Goal: Obtain resource: Download file/media

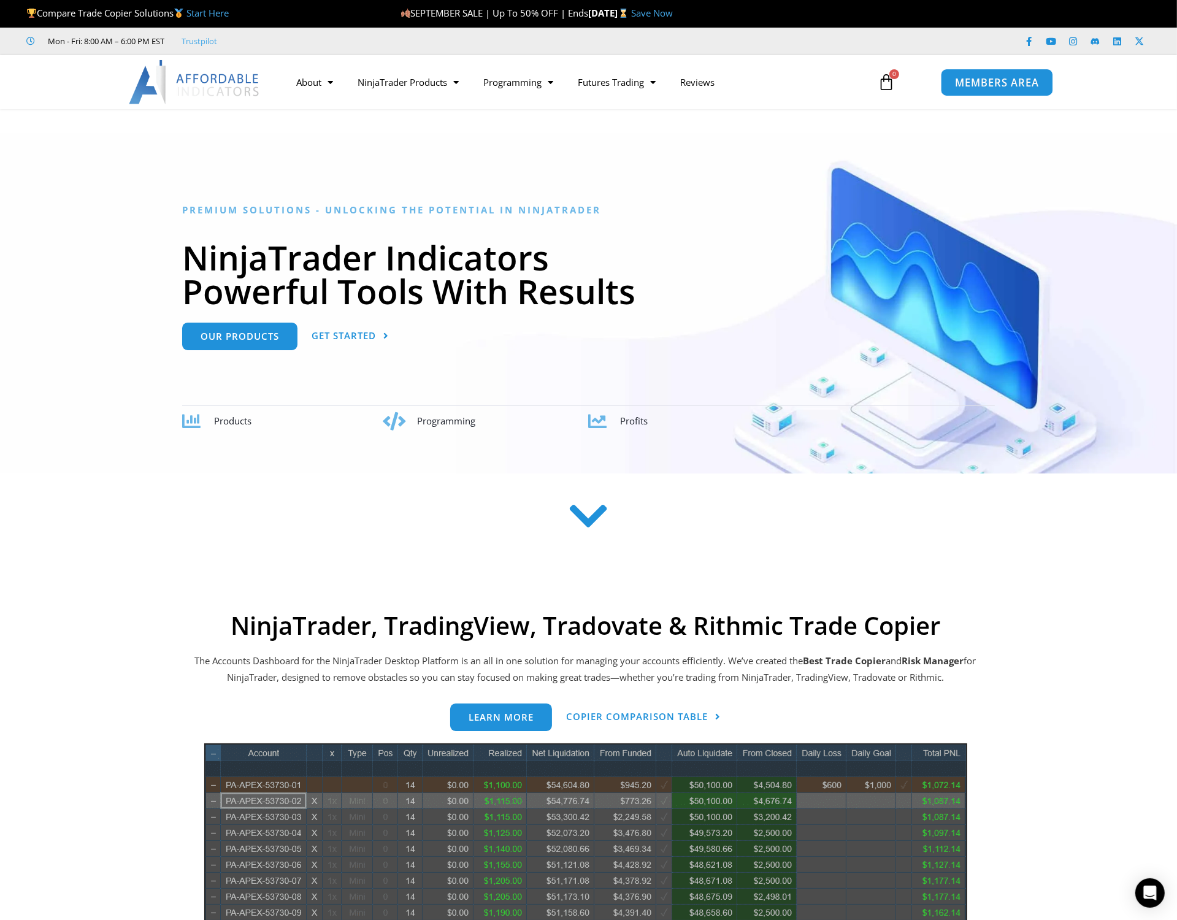
click at [1015, 81] on span "MEMBERS AREA" at bounding box center [997, 82] width 84 height 10
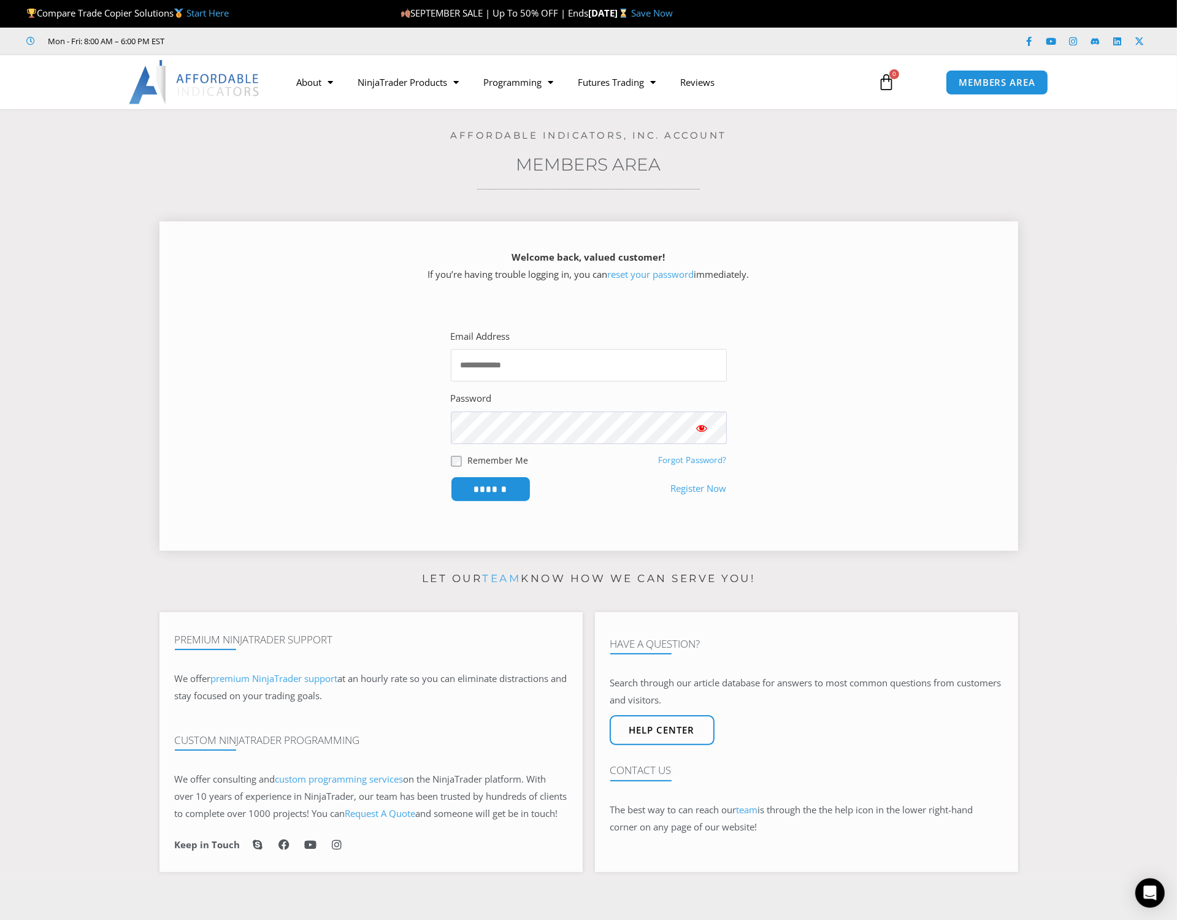
click at [547, 365] on input "Email Address" at bounding box center [589, 365] width 276 height 33
type input "**********"
click at [451, 476] on input "******" at bounding box center [491, 488] width 80 height 25
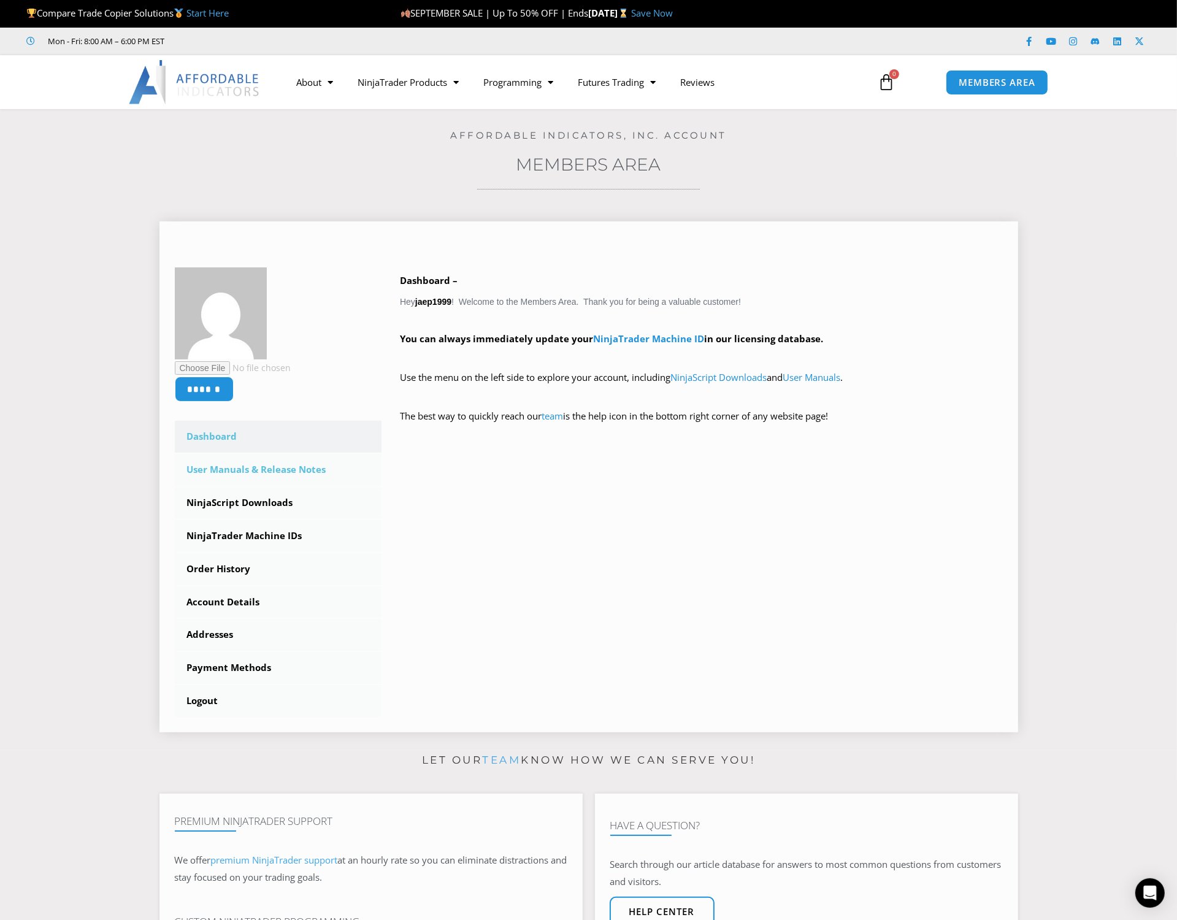
click at [277, 470] on link "User Manuals & Release Notes" at bounding box center [278, 470] width 207 height 32
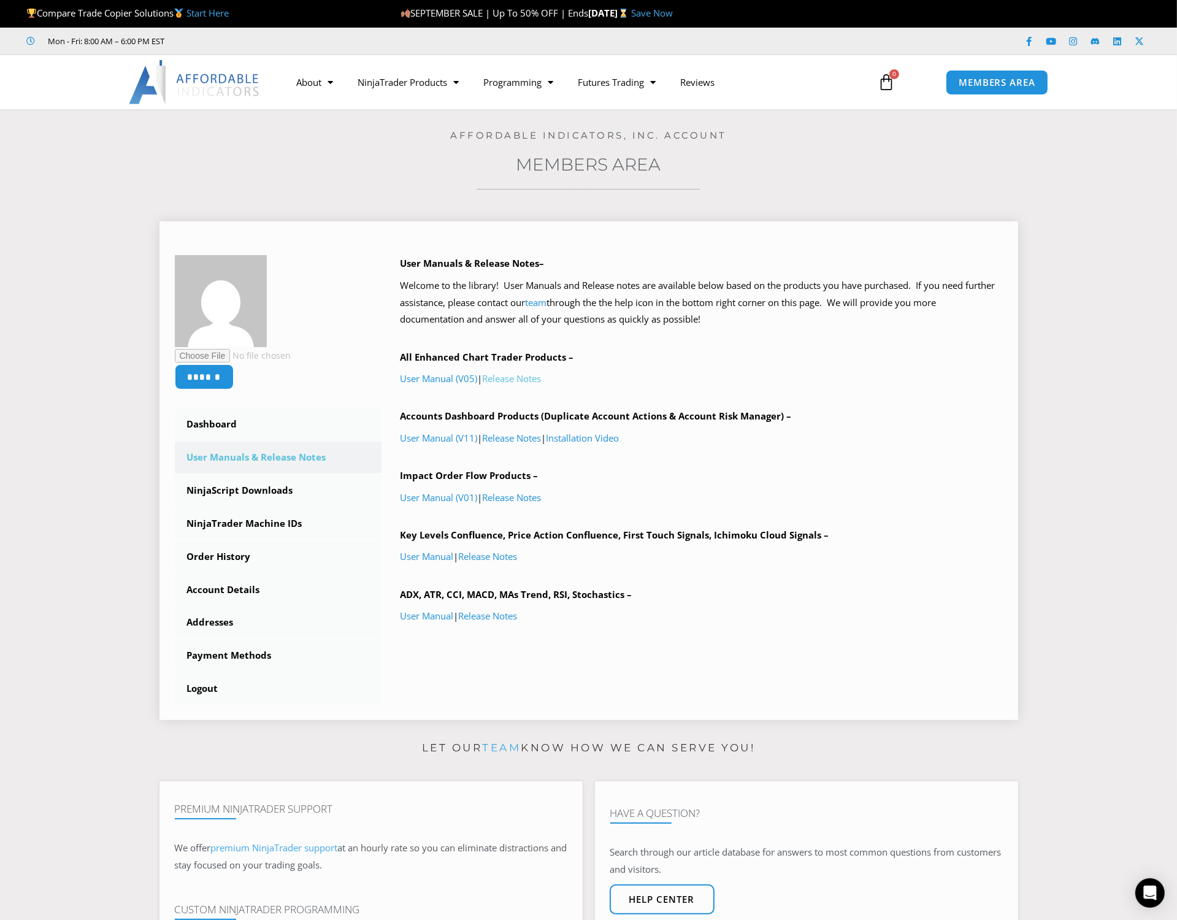
click at [519, 375] on link "Release Notes" at bounding box center [511, 378] width 59 height 12
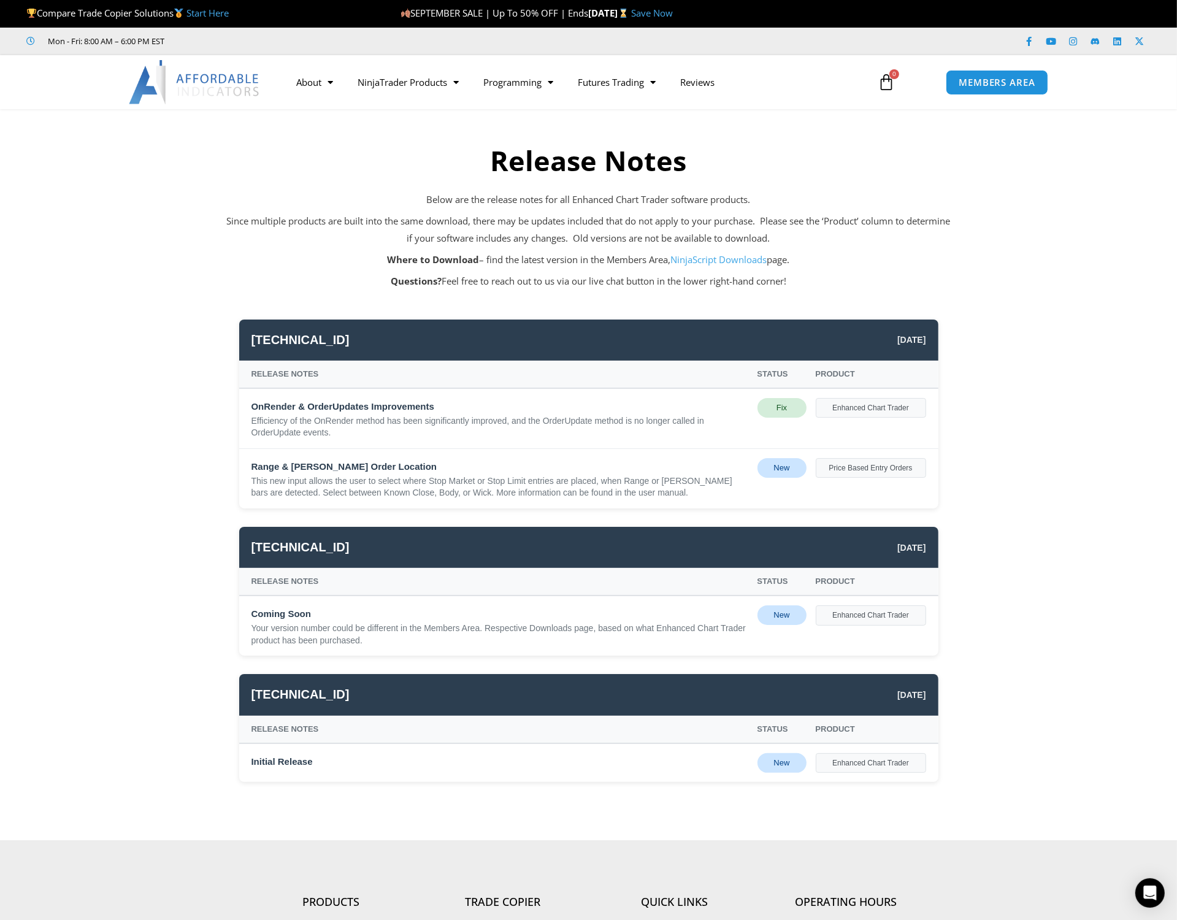
click at [732, 258] on link "NinjaScript Downloads" at bounding box center [719, 259] width 96 height 12
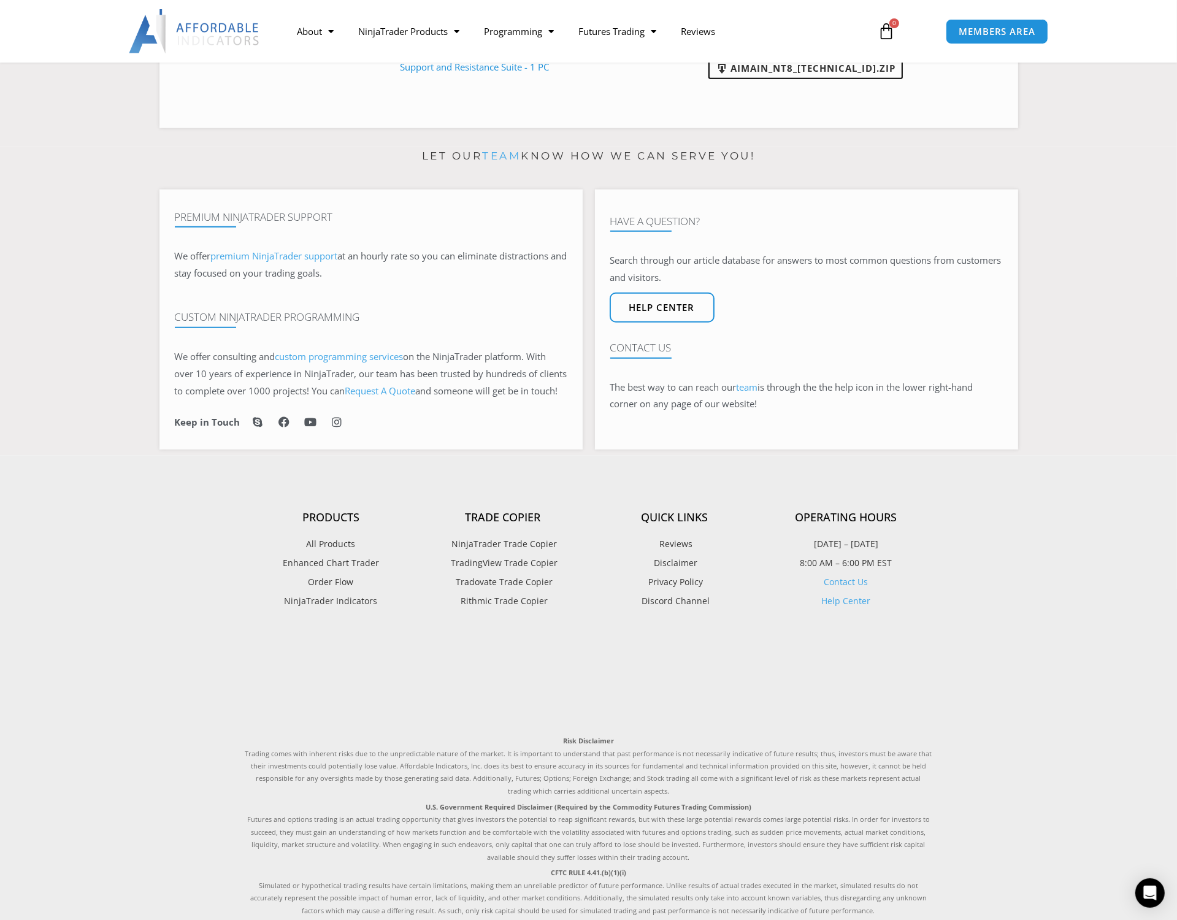
scroll to position [320, 0]
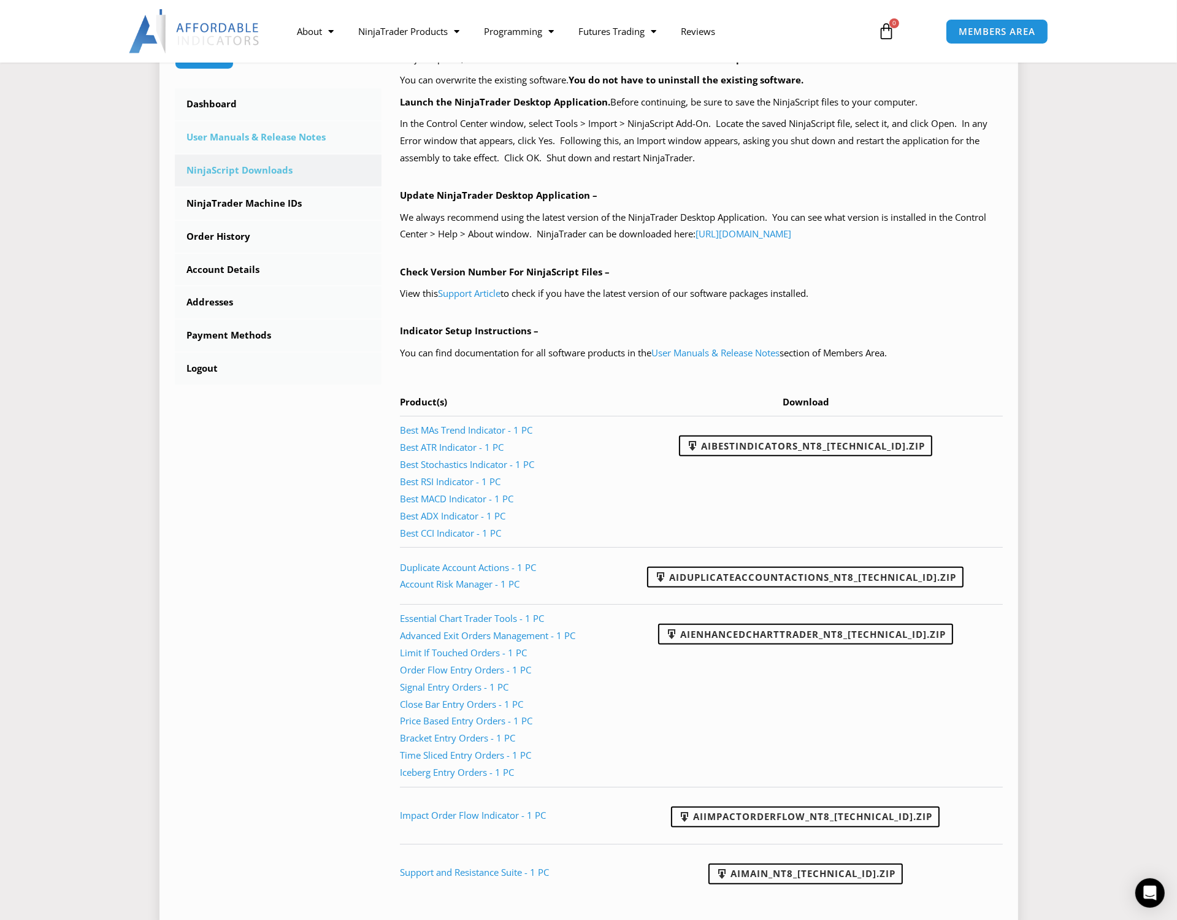
click at [272, 139] on link "User Manuals & Release Notes" at bounding box center [278, 137] width 207 height 32
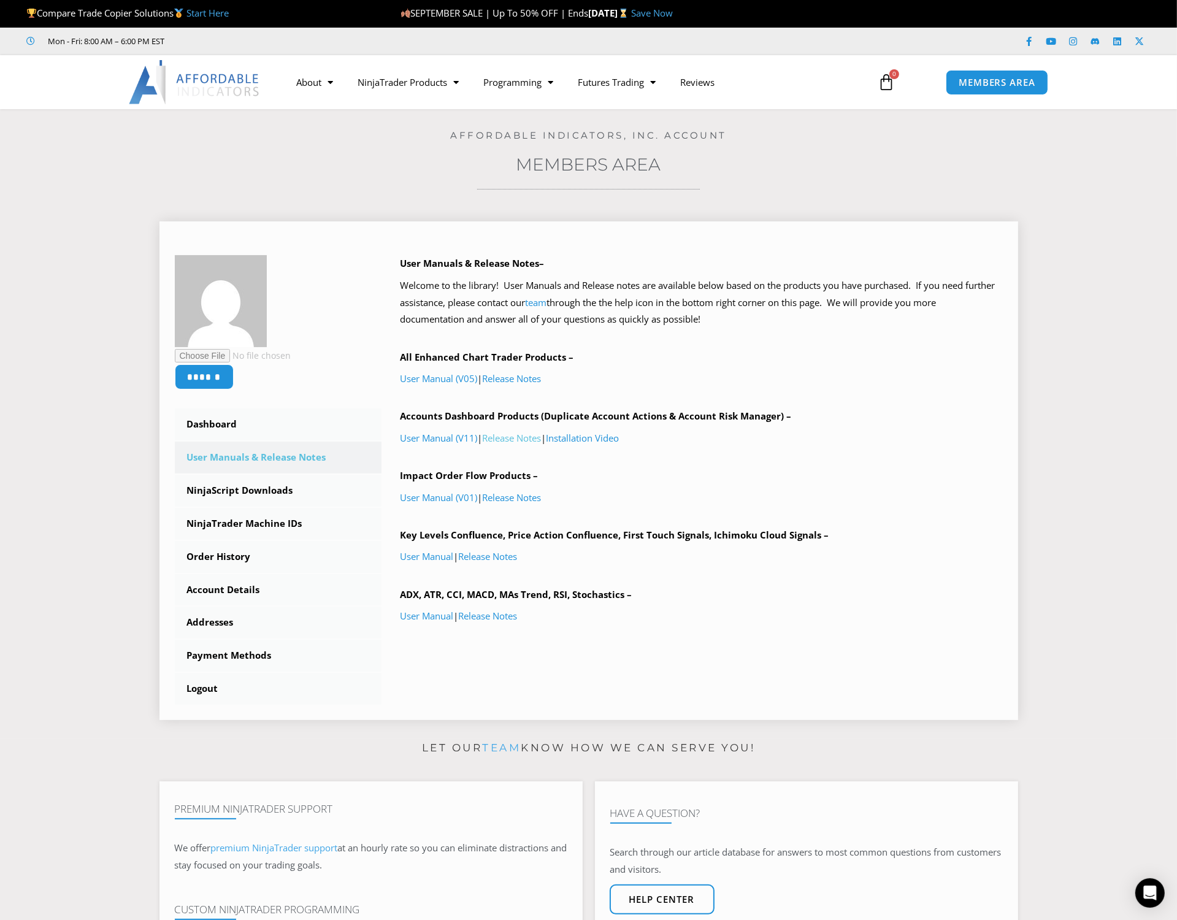
click at [527, 438] on link "Release Notes" at bounding box center [511, 438] width 59 height 12
click at [502, 500] on link "Release Notes" at bounding box center [511, 497] width 59 height 12
click at [509, 559] on link "Release Notes" at bounding box center [487, 556] width 59 height 12
click at [512, 613] on link "Release Notes" at bounding box center [487, 616] width 59 height 12
click at [498, 380] on link "Release Notes" at bounding box center [511, 378] width 59 height 12
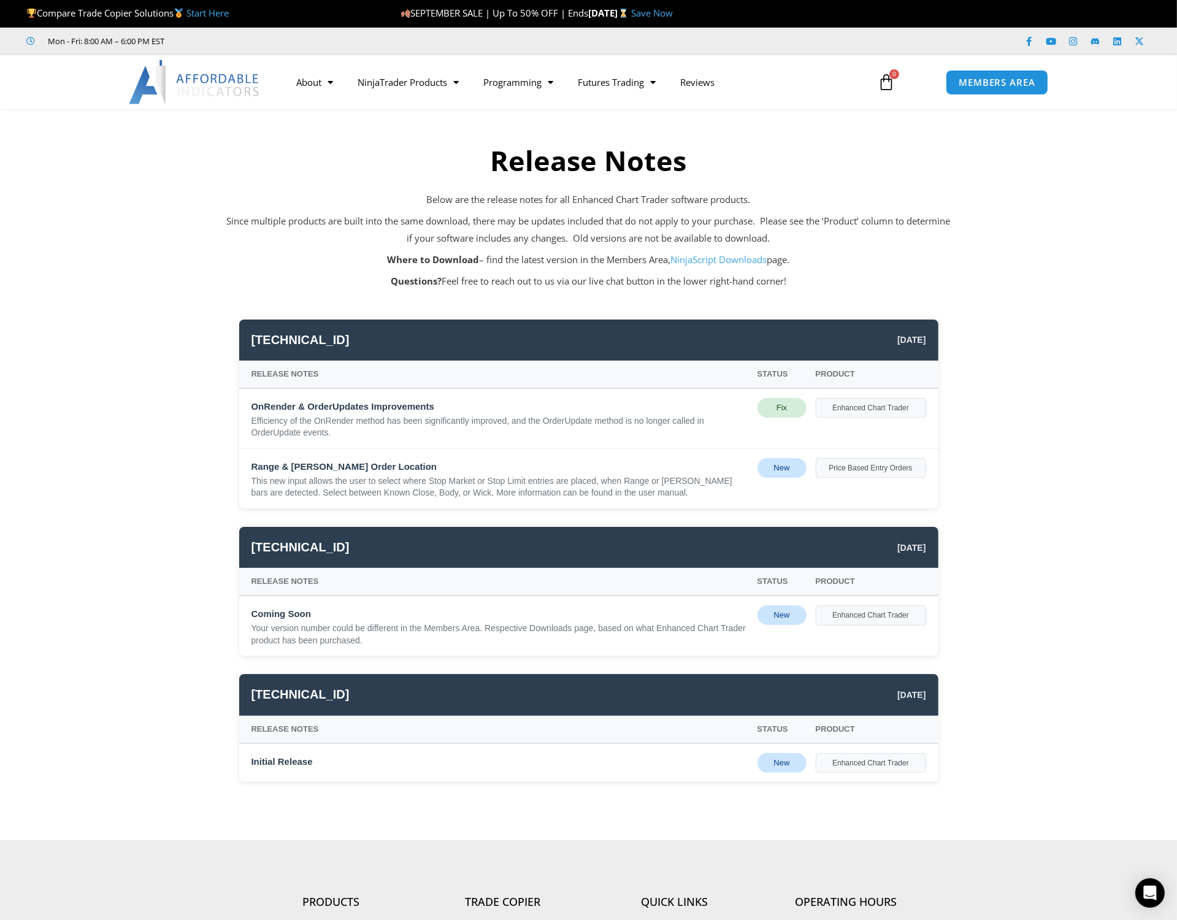
click at [719, 258] on link "NinjaScript Downloads" at bounding box center [719, 259] width 96 height 12
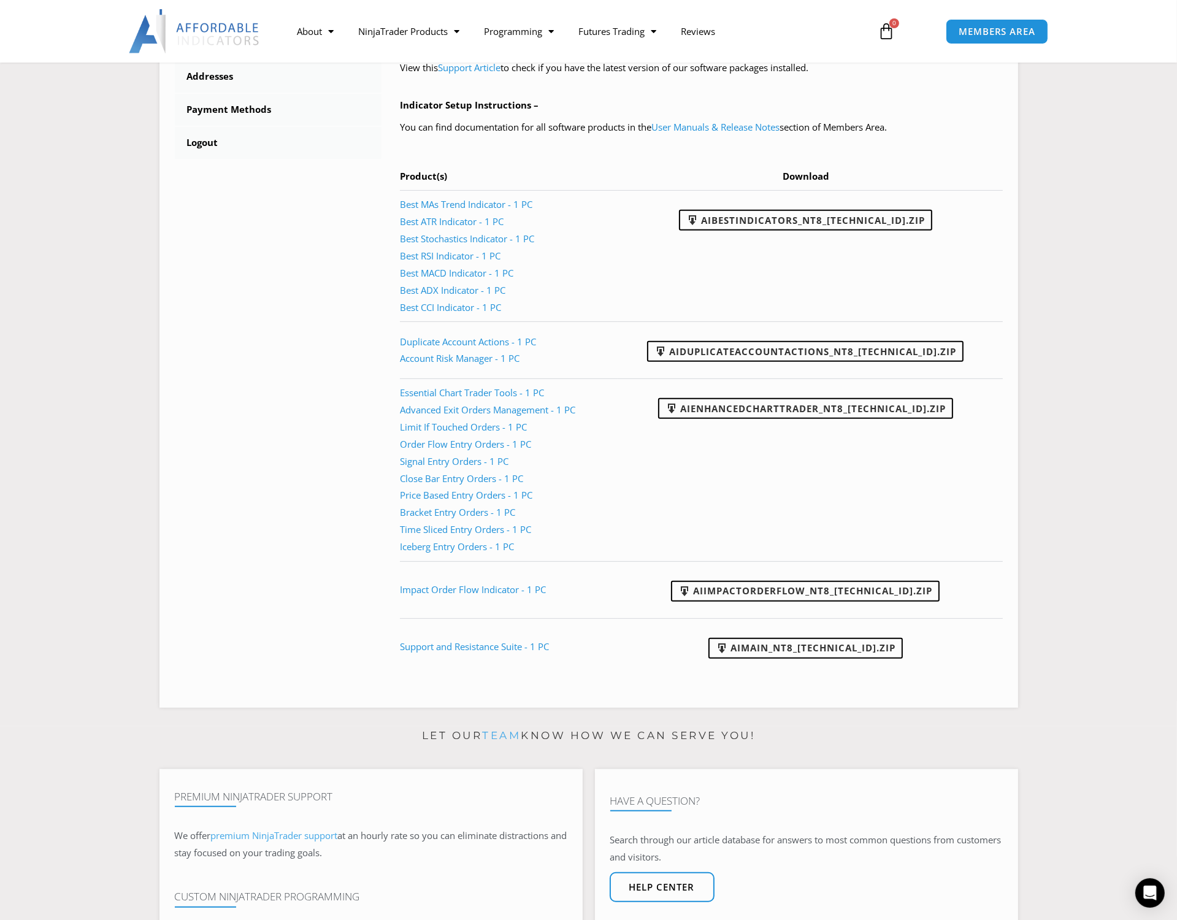
scroll to position [545, 0]
click at [816, 348] on link "AIDuplicateAccountActions_NT8_25.9.24.1.zip" at bounding box center [805, 352] width 316 height 21
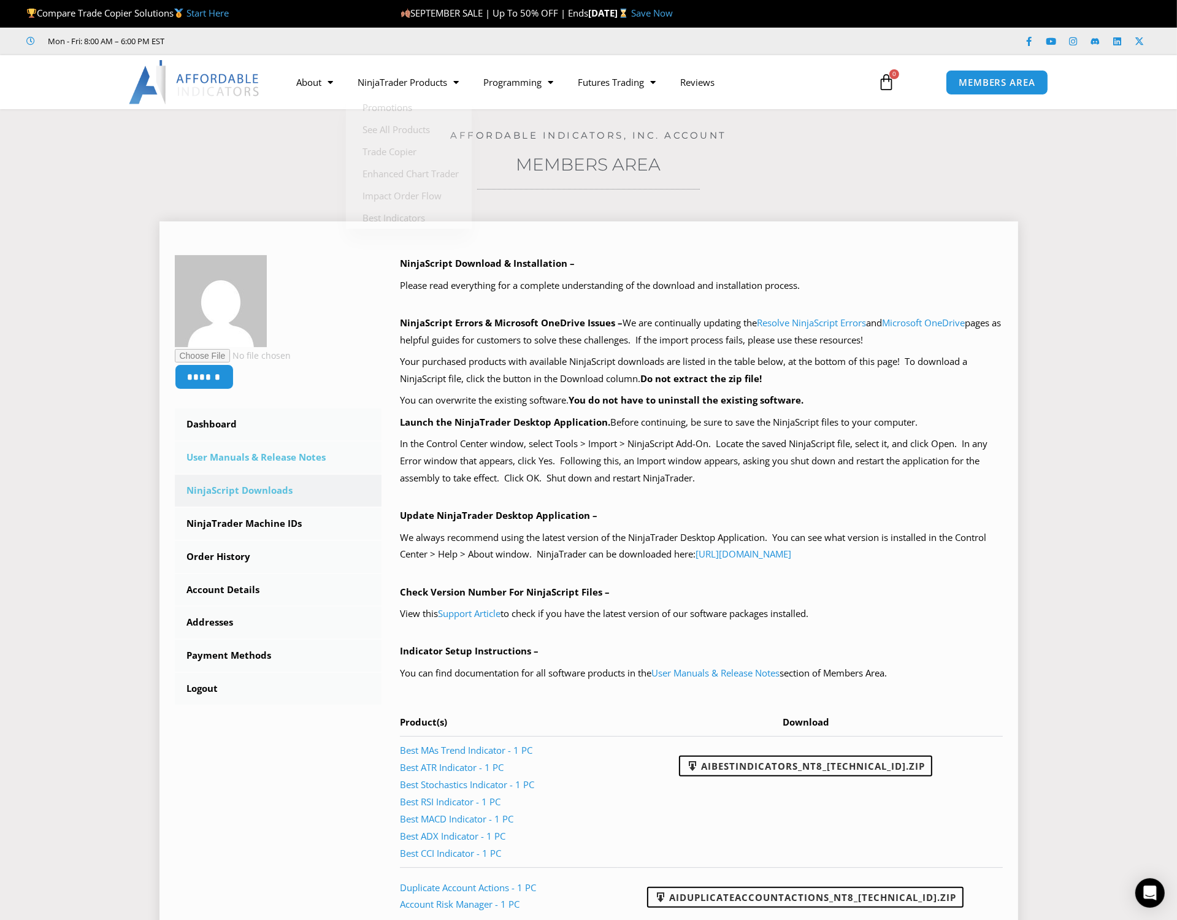
click at [296, 459] on link "User Manuals & Release Notes" at bounding box center [278, 458] width 207 height 32
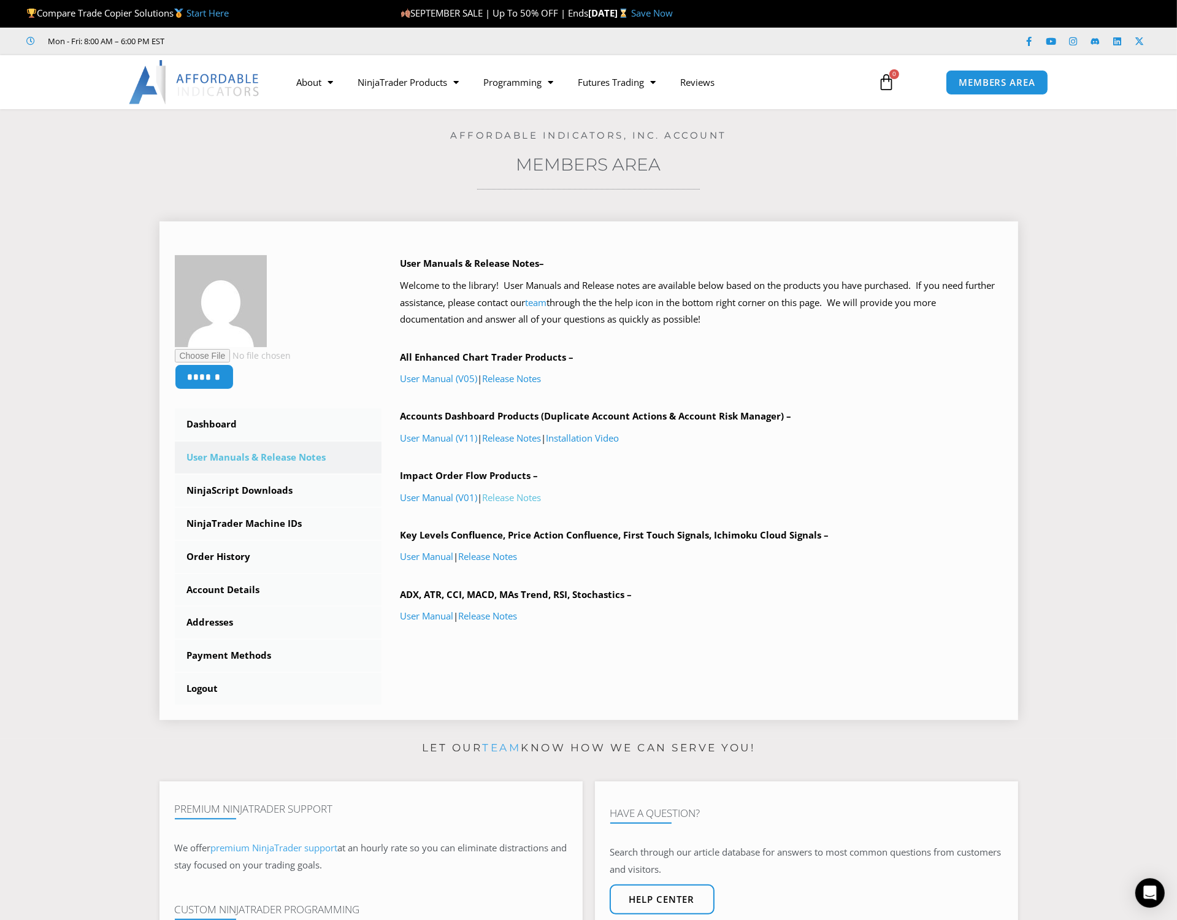
click at [521, 495] on link "Release Notes" at bounding box center [511, 497] width 59 height 12
click at [522, 375] on link "Release Notes" at bounding box center [511, 378] width 59 height 12
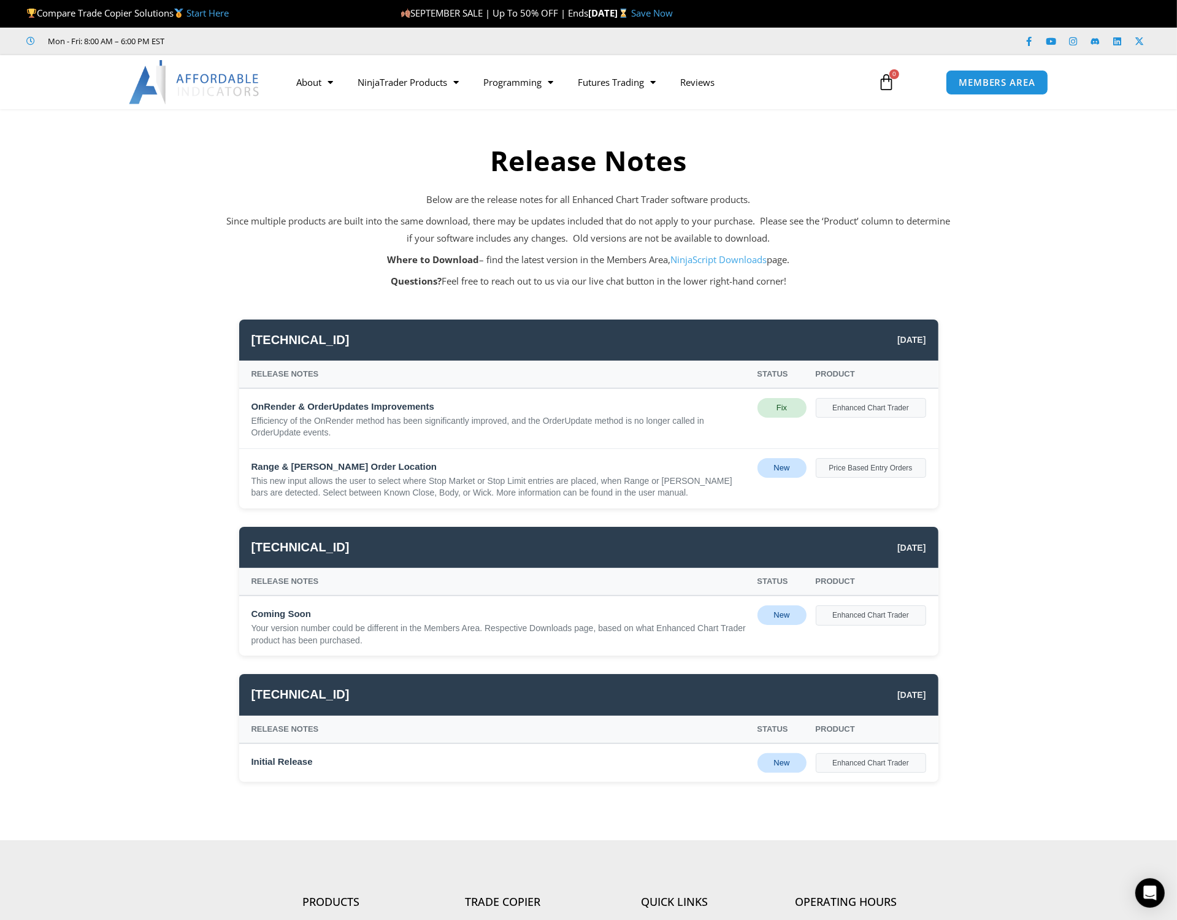
click at [732, 259] on link "NinjaScript Downloads" at bounding box center [719, 259] width 96 height 12
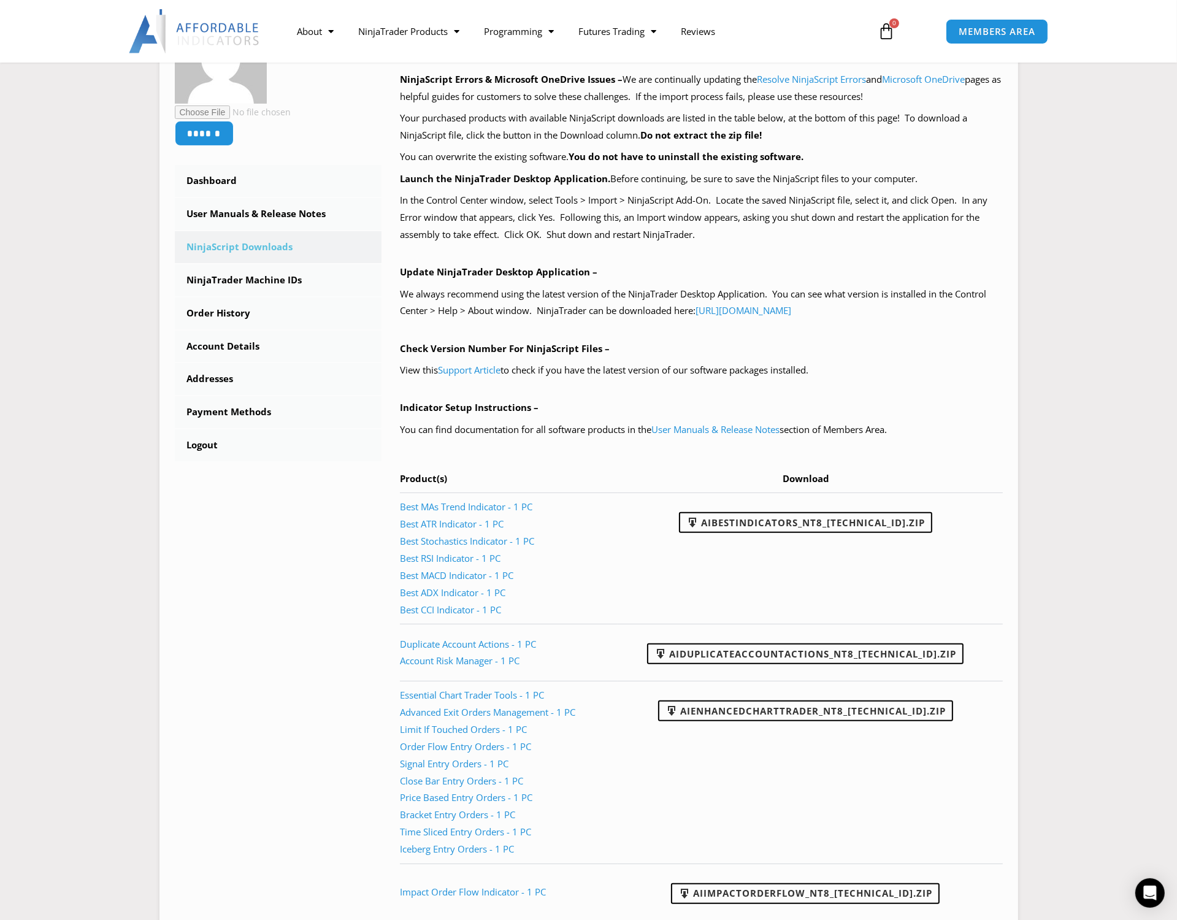
scroll to position [264, 0]
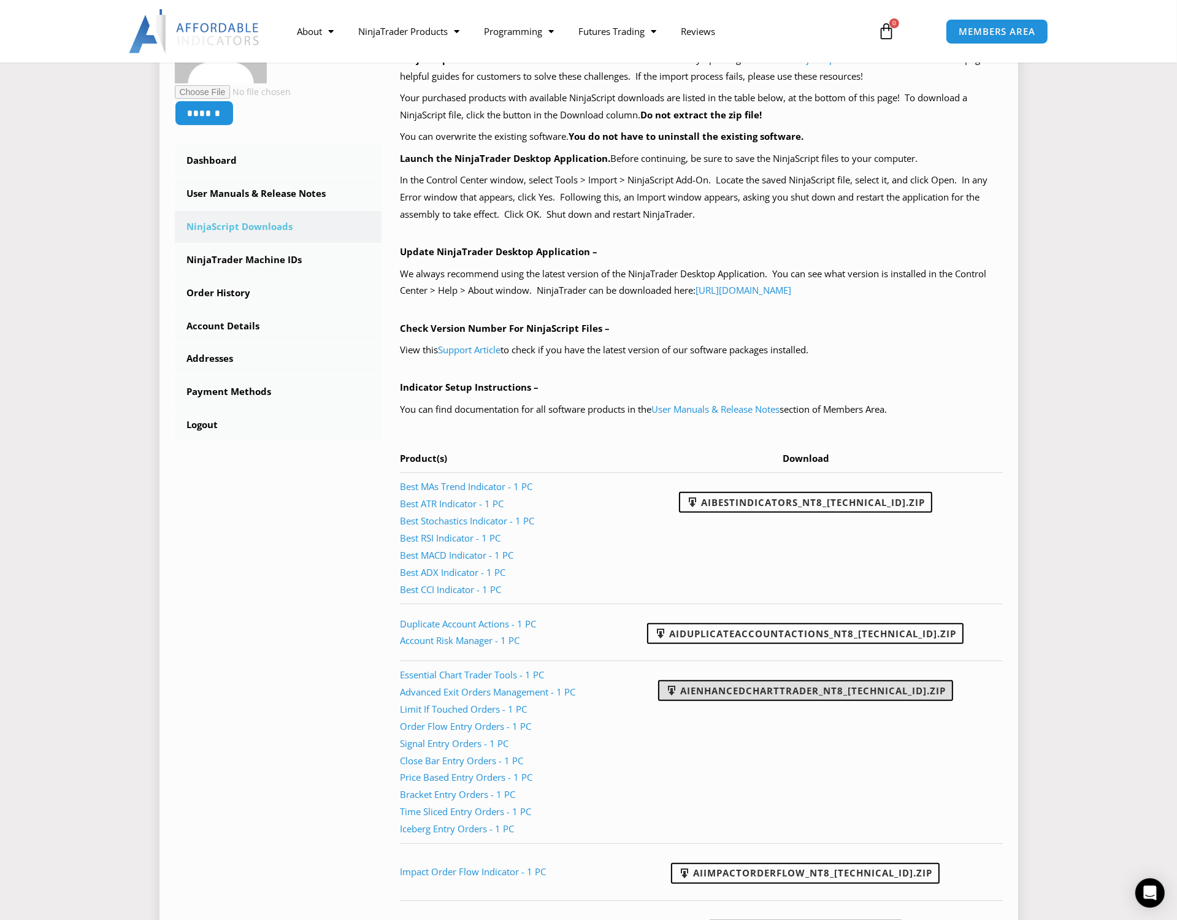
click at [773, 692] on link "AIEnhancedChartTrader_NT8_25.1.31.1.zip" at bounding box center [805, 690] width 295 height 21
click at [491, 348] on link "Support Article" at bounding box center [469, 349] width 63 height 12
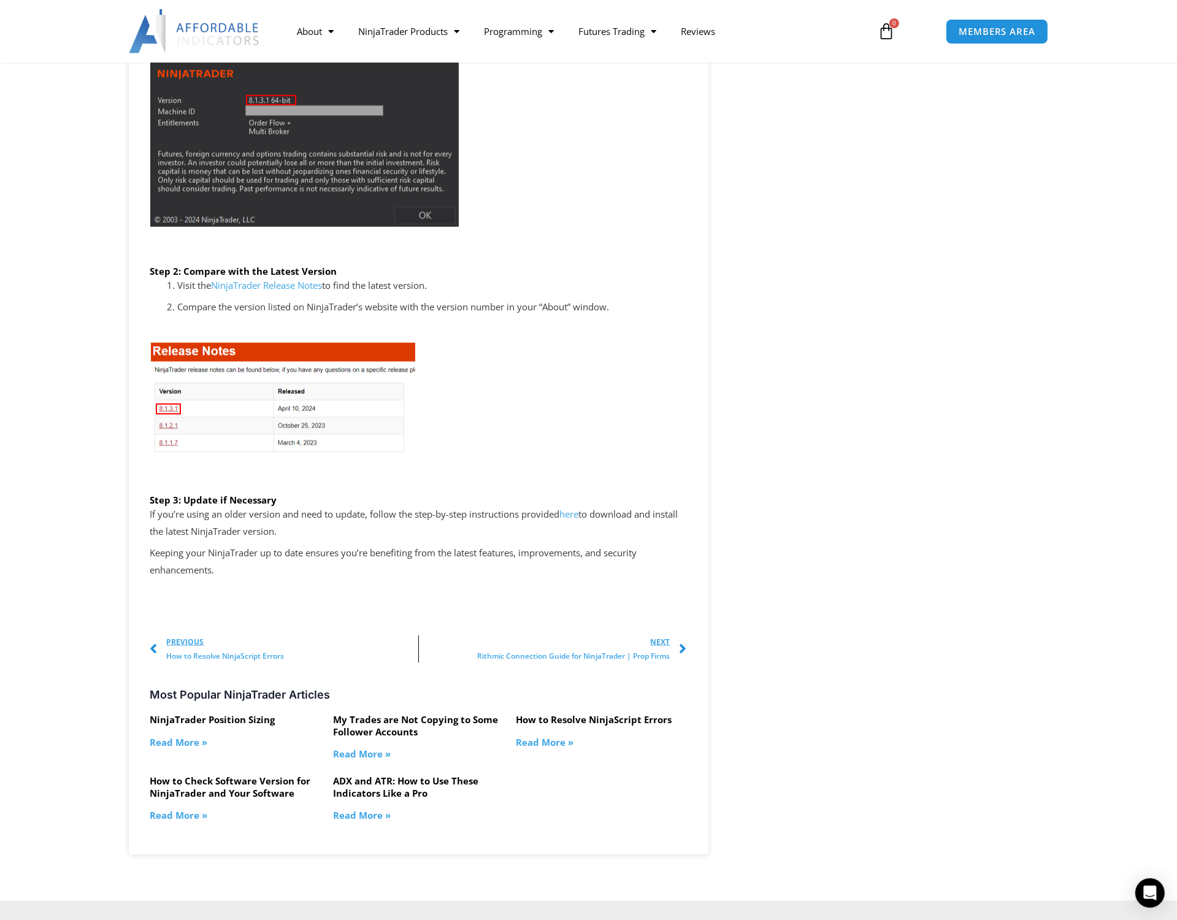
scroll to position [1805, 0]
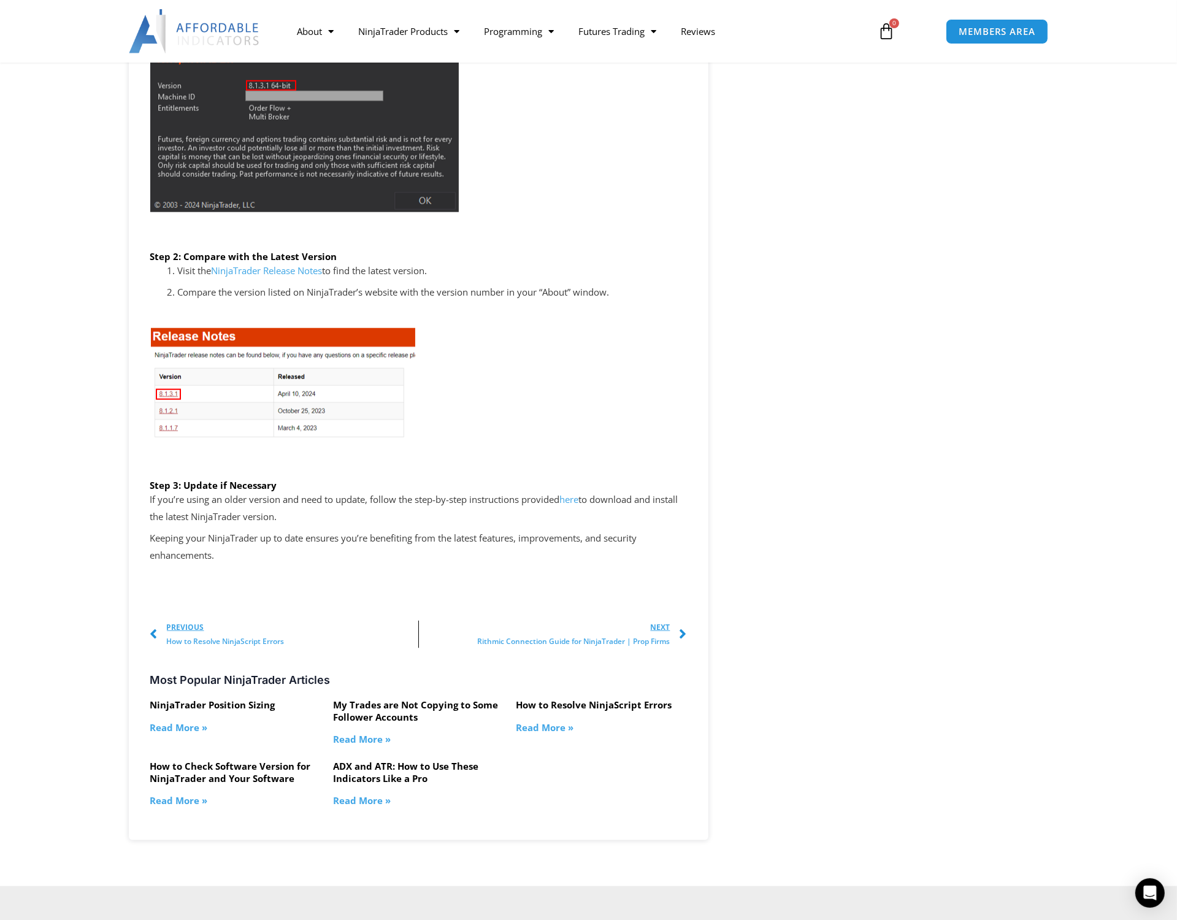
click at [296, 274] on link "NinjaTrader Release Notes" at bounding box center [267, 270] width 111 height 12
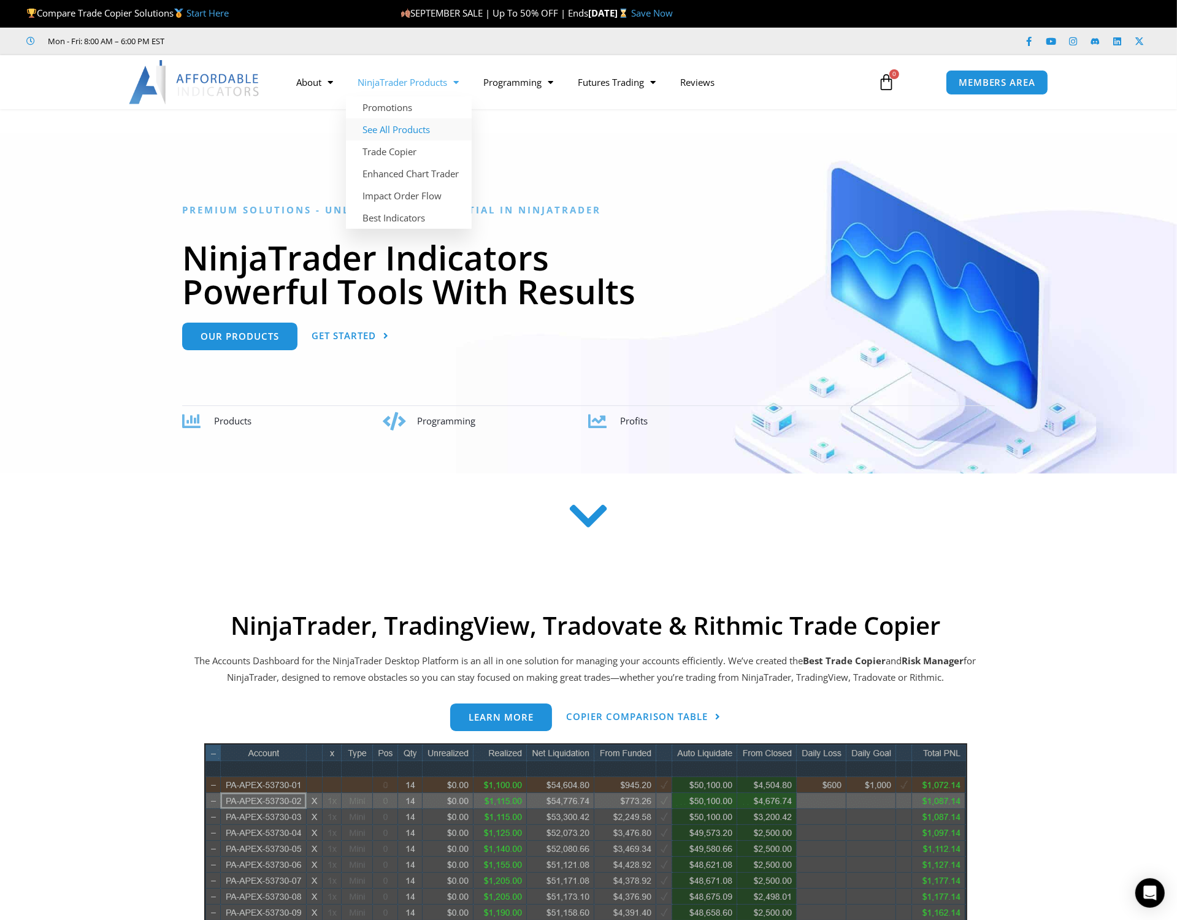
click at [410, 131] on link "See All Products" at bounding box center [409, 129] width 126 height 22
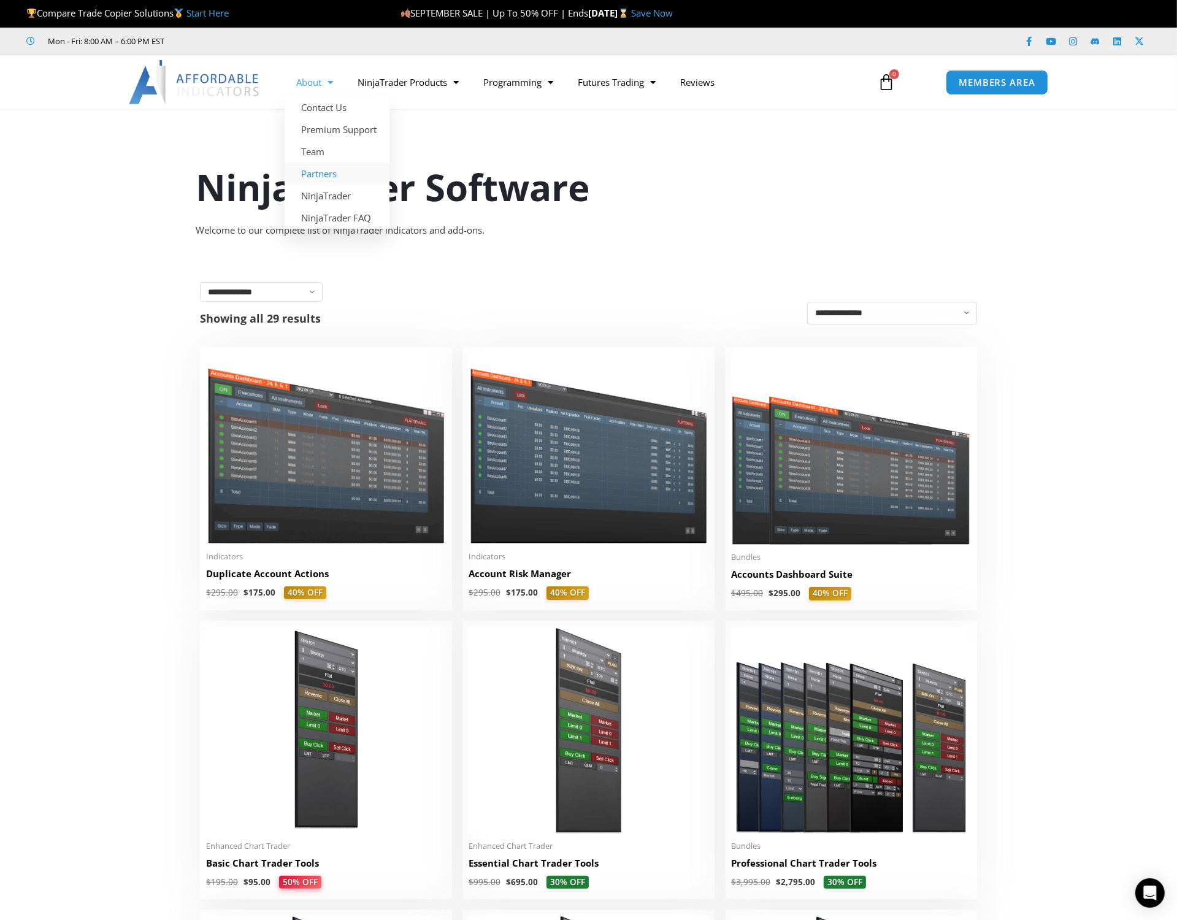
click at [320, 165] on link "Partners" at bounding box center [337, 174] width 105 height 22
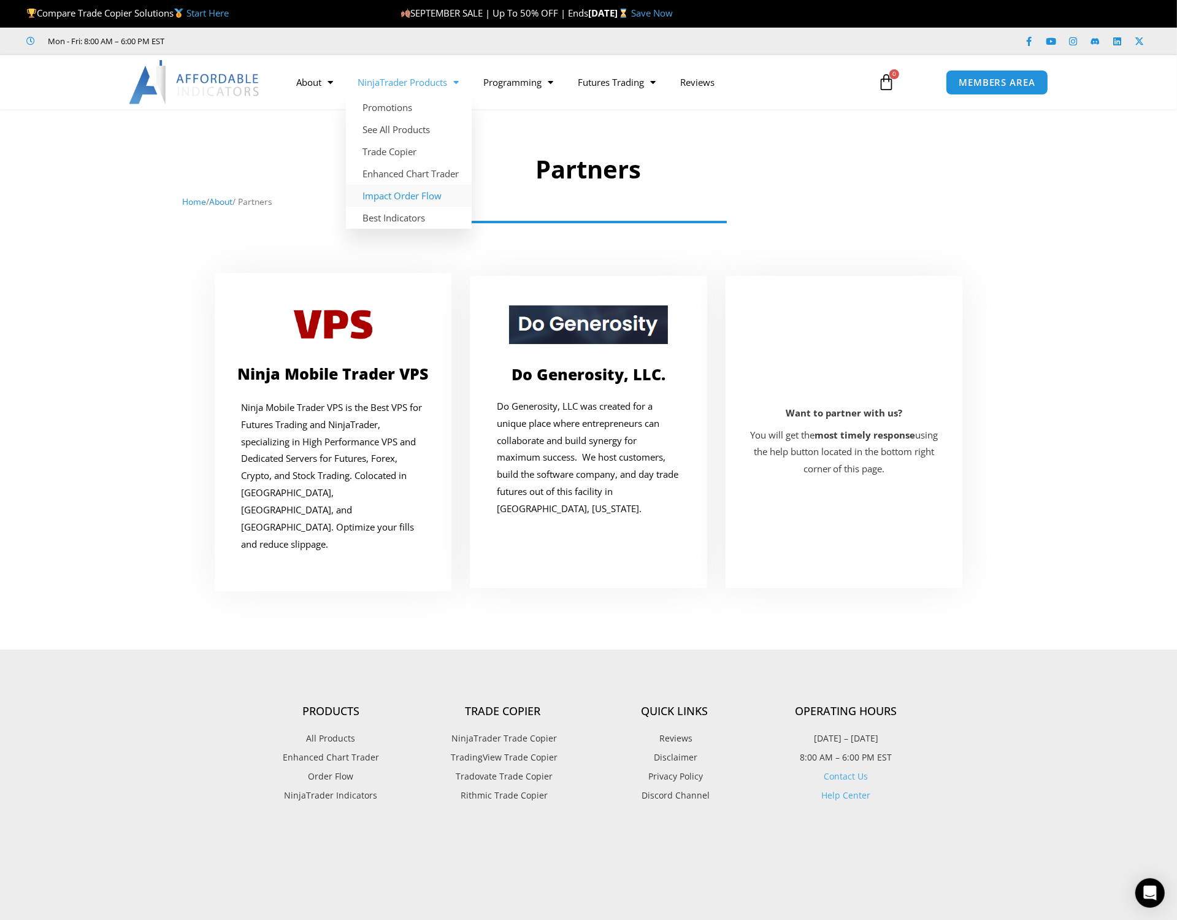
click at [409, 196] on link "Impact Order Flow" at bounding box center [409, 196] width 126 height 22
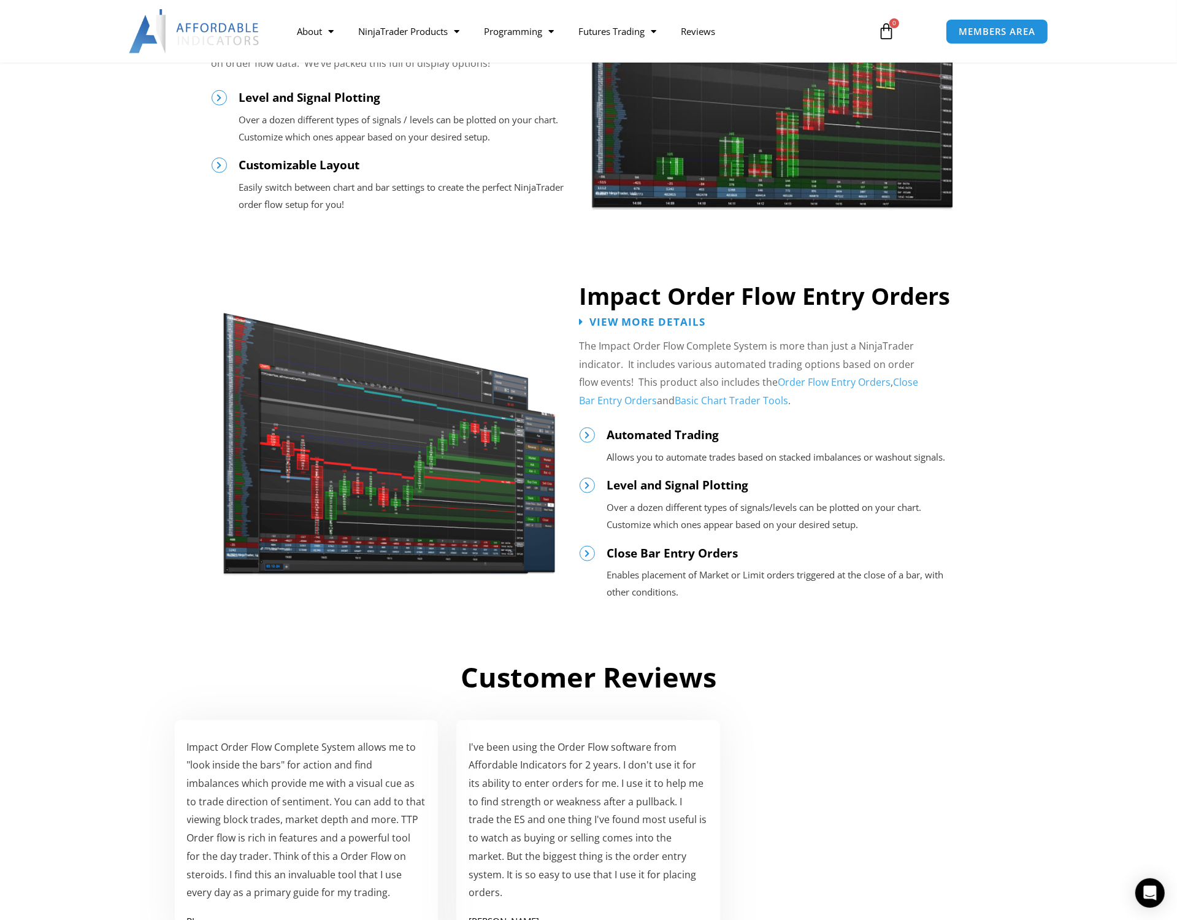
scroll to position [1138, 0]
